Goal: Find specific page/section: Find specific page/section

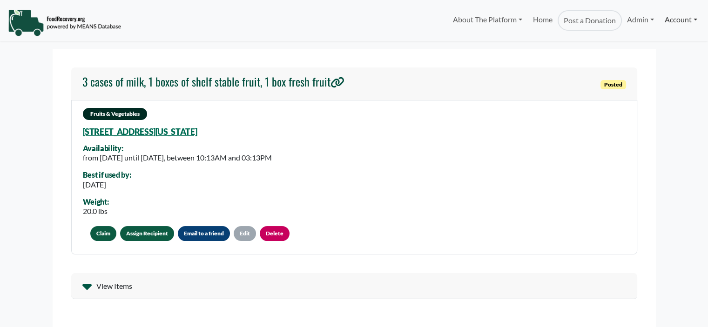
select select "Language Translate Widget"
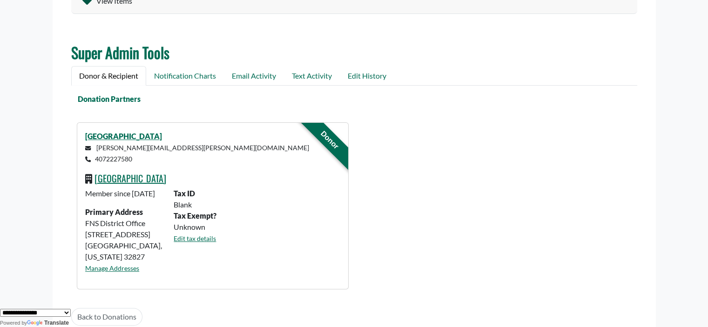
scroll to position [282, 0]
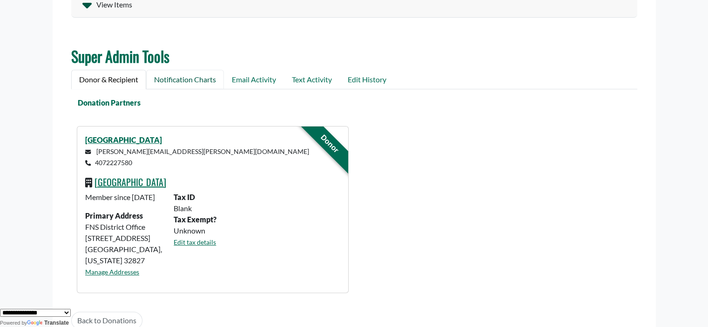
click at [172, 81] on link "Notification Charts" at bounding box center [185, 80] width 78 height 20
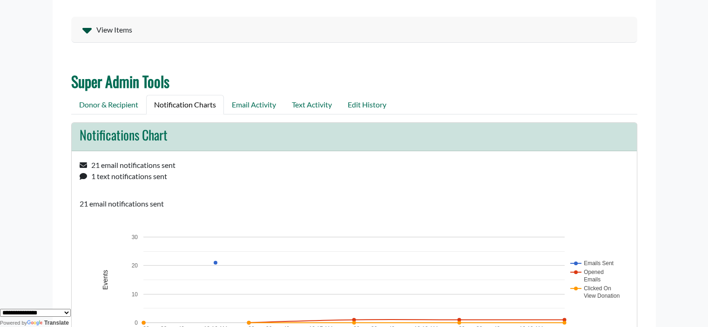
scroll to position [250, 0]
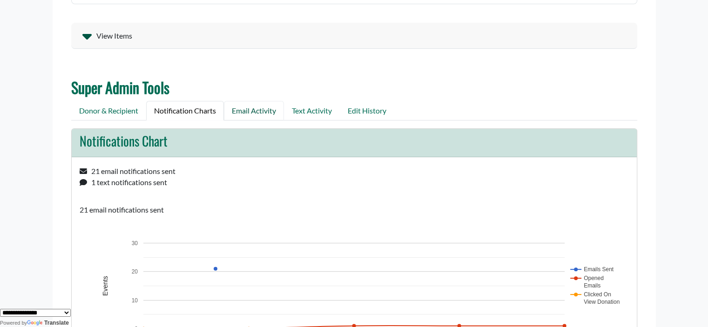
click at [252, 104] on link "Email Activity" at bounding box center [254, 111] width 60 height 20
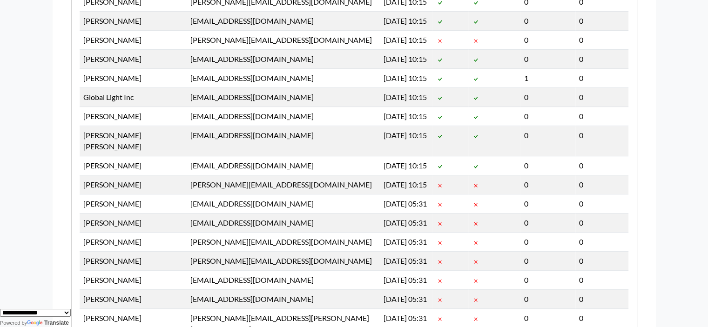
scroll to position [478, 0]
